Goal: Task Accomplishment & Management: Complete application form

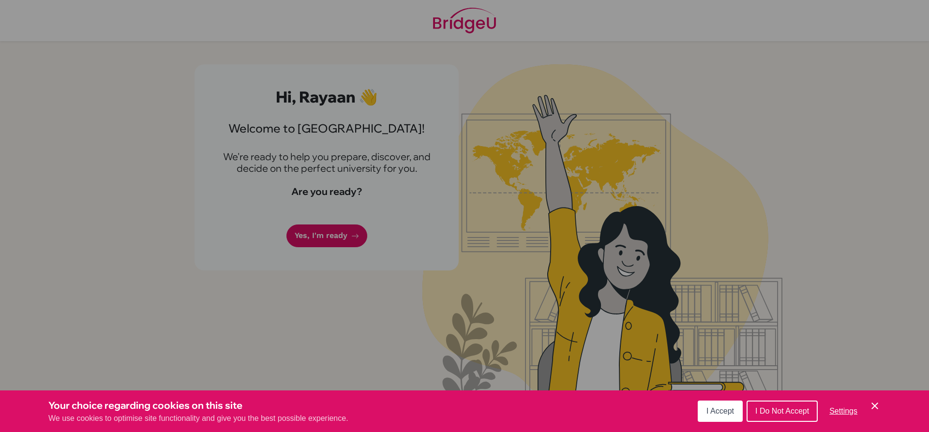
click at [775, 405] on button "I Do Not Accept" at bounding box center [781, 410] width 71 height 21
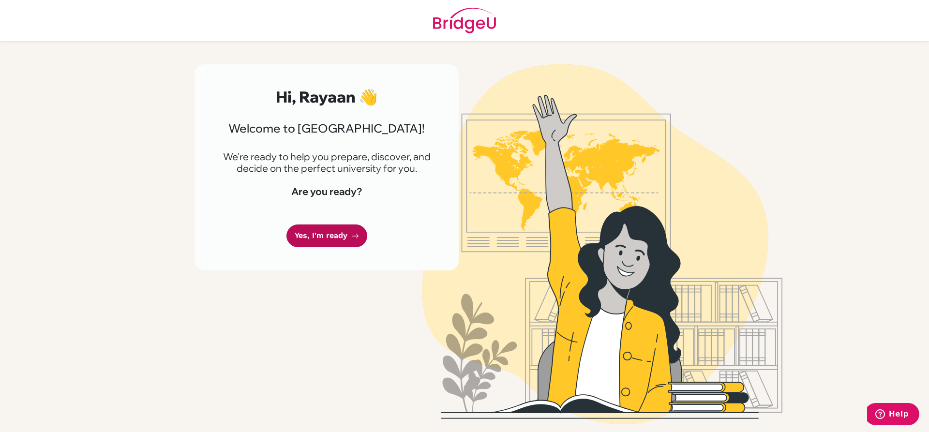
click at [324, 232] on link "Yes, I'm ready" at bounding box center [326, 235] width 81 height 23
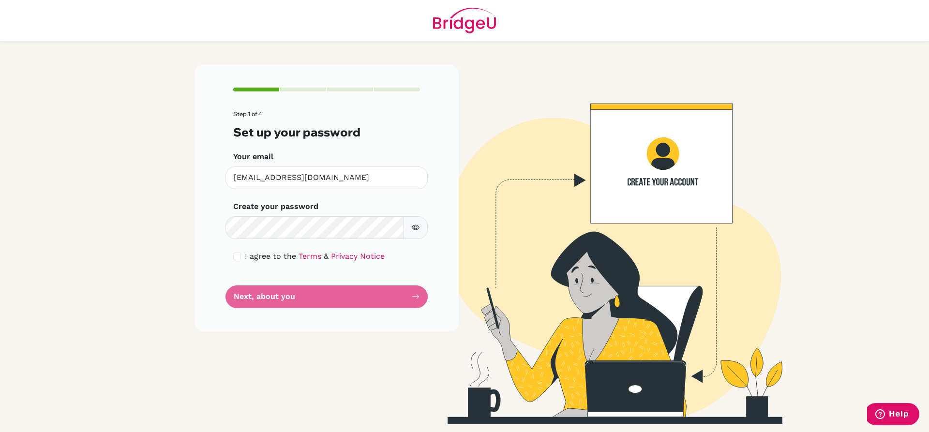
click at [417, 227] on icon "button" at bounding box center [416, 227] width 8 height 8
click at [235, 257] on input "checkbox" at bounding box center [237, 256] width 8 height 8
checkbox input "true"
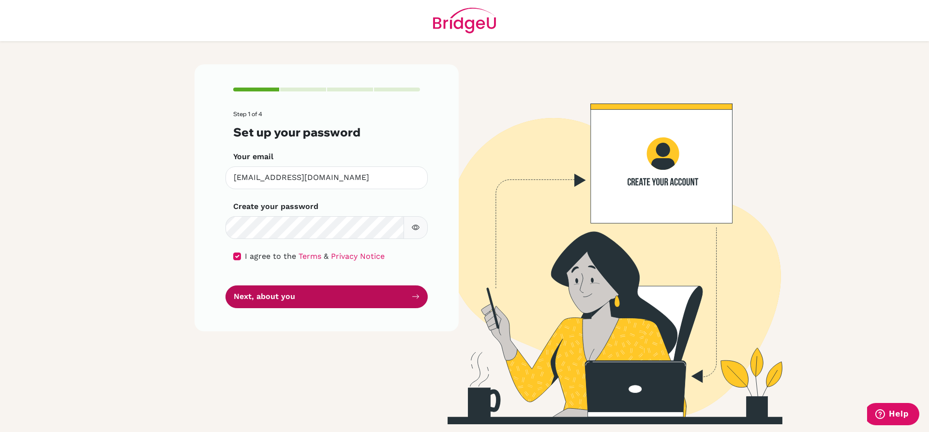
click at [240, 293] on button "Next, about you" at bounding box center [326, 296] width 202 height 23
